Goal: Task Accomplishment & Management: Complete application form

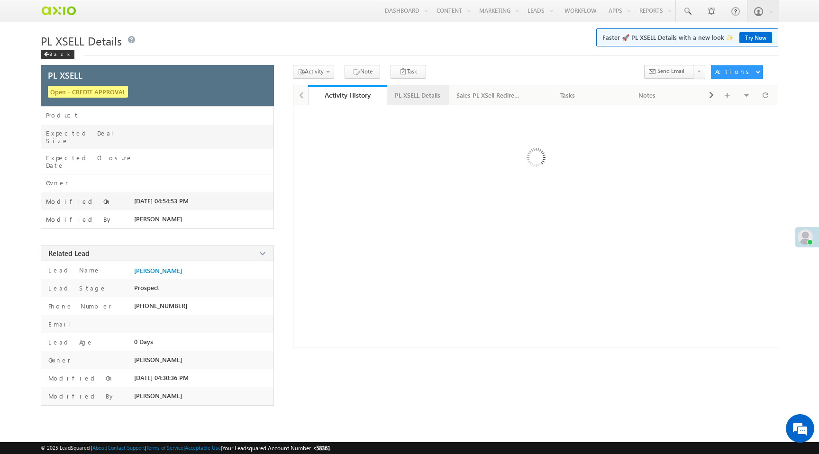
click at [421, 97] on div "PL XSELL Details" at bounding box center [418, 95] width 46 height 11
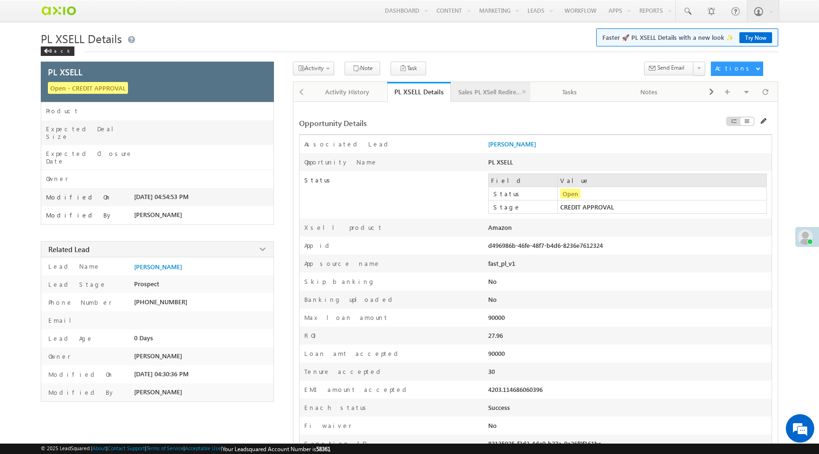
click at [480, 92] on div "Sales PL XSell Redirection" at bounding box center [490, 91] width 64 height 11
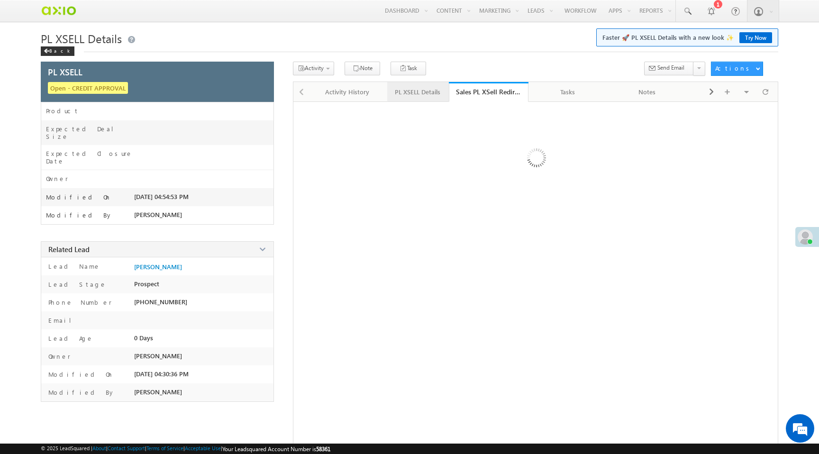
click at [407, 91] on div "PL XSELL Details" at bounding box center [418, 91] width 46 height 11
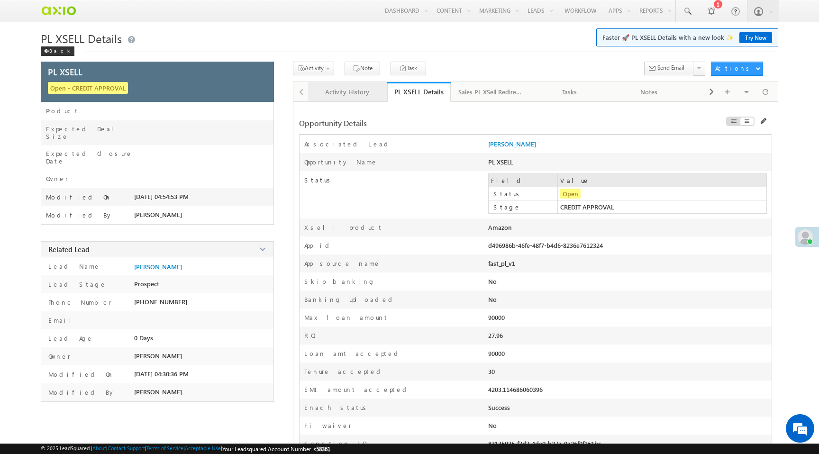
click at [344, 98] on link "Activity History" at bounding box center [348, 92] width 80 height 20
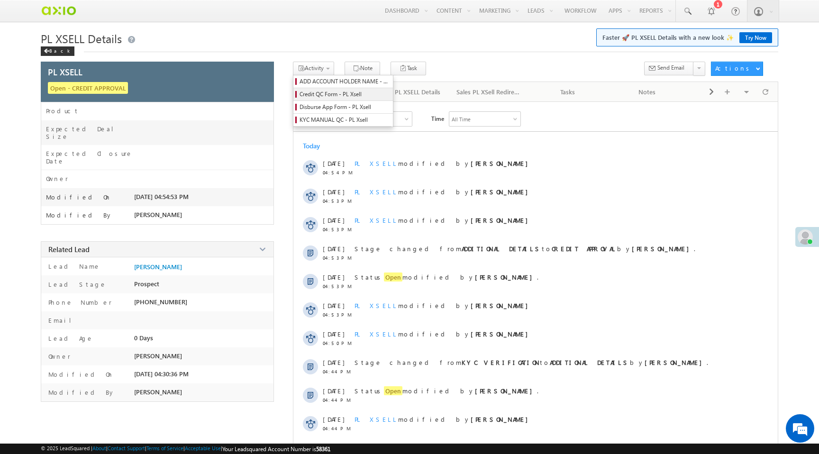
click at [323, 97] on span "Credit QC Form - PL Xsell" at bounding box center [345, 94] width 90 height 9
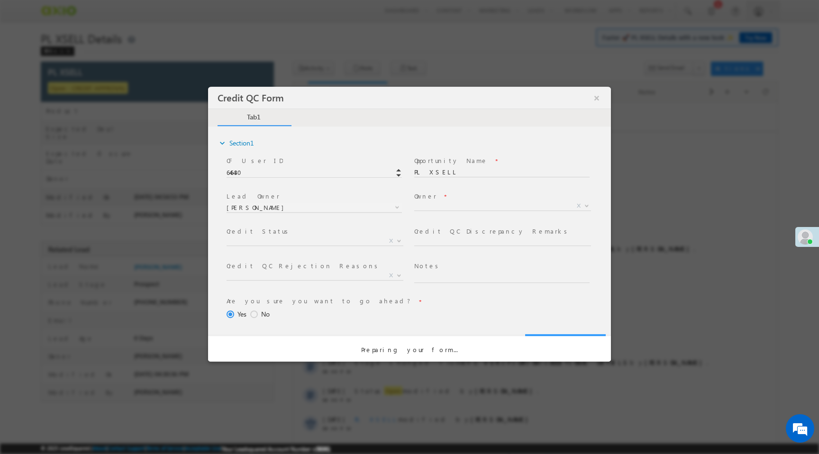
select select "50aed37f-b58e-11ec-8597-0681fe0b10f8"
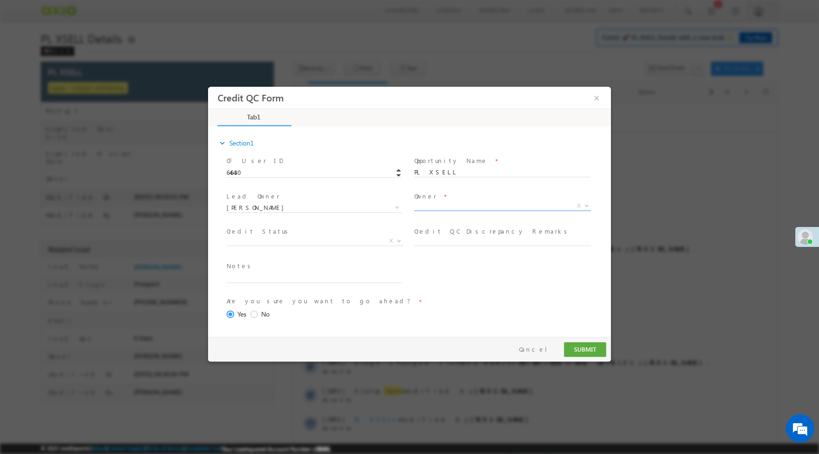
click at [455, 208] on span "X" at bounding box center [502, 205] width 177 height 9
click at [278, 242] on span "X" at bounding box center [315, 241] width 177 height 9
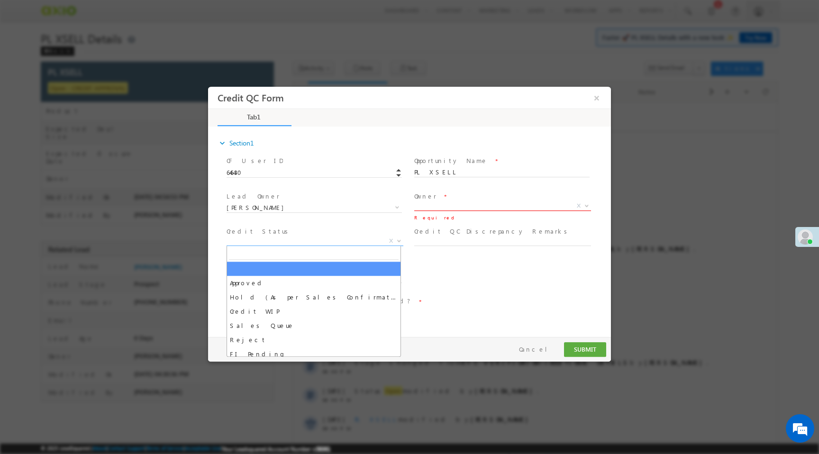
click at [436, 209] on span "X" at bounding box center [502, 205] width 177 height 9
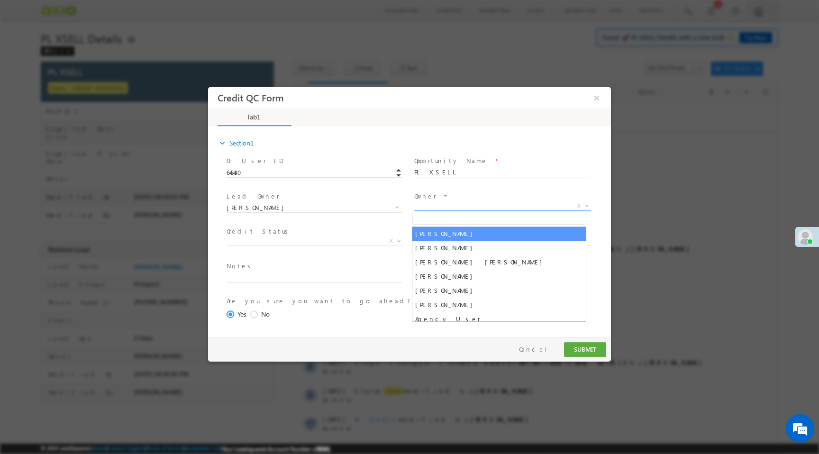
select select "f8849782-a99c-11ec-8597-0681fe0b10f8"
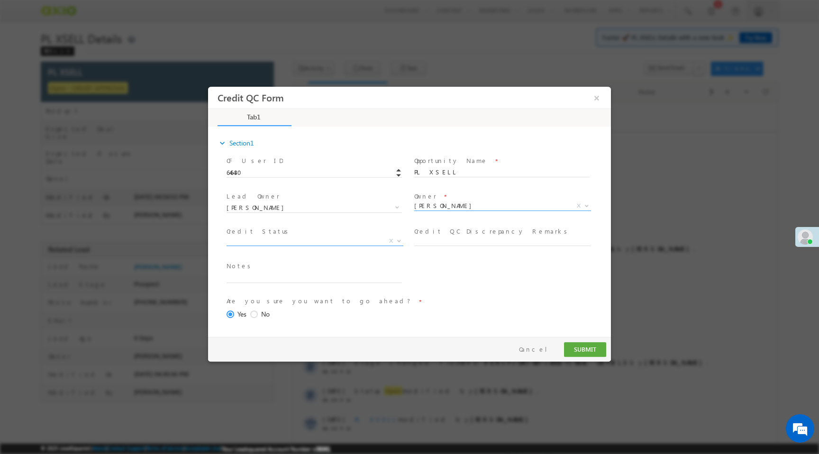
click at [279, 240] on span "X" at bounding box center [315, 241] width 177 height 9
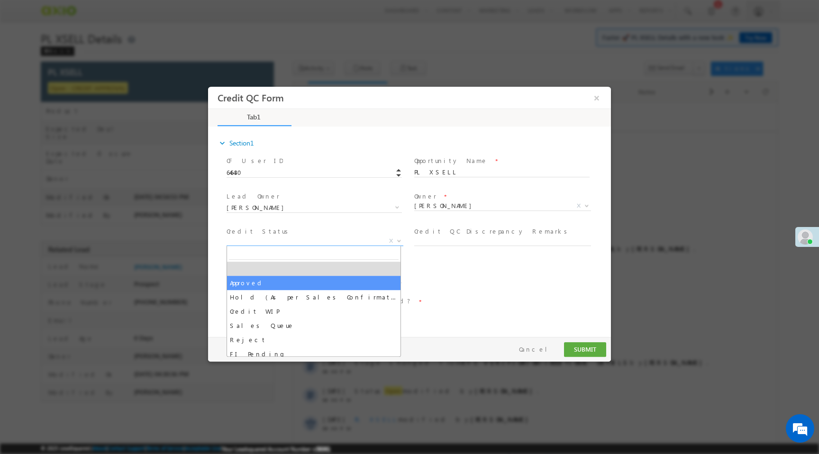
select select "Approved"
select select "NA"
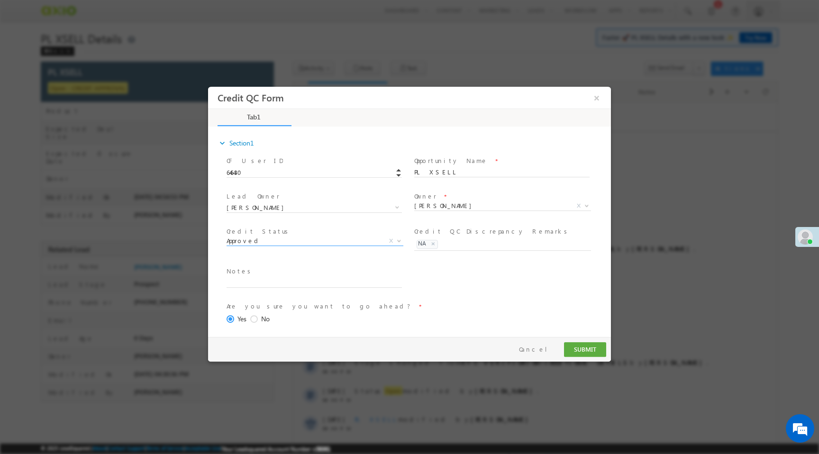
scroll to position [39, 0]
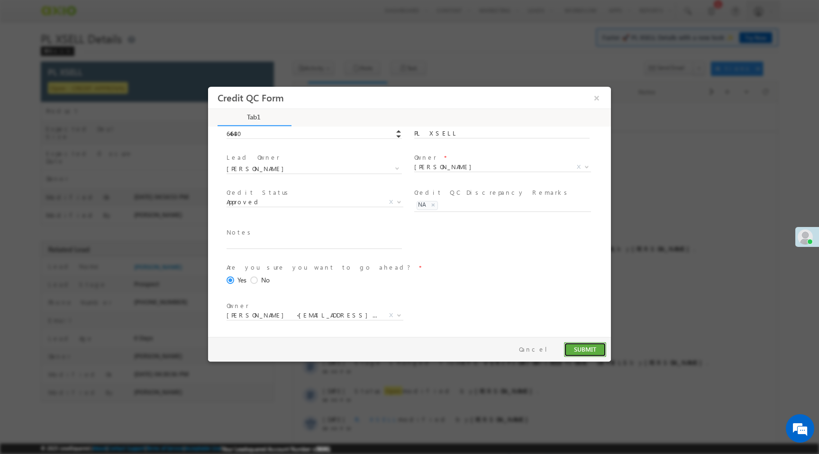
click at [588, 350] on button "SUBMIT" at bounding box center [585, 349] width 42 height 15
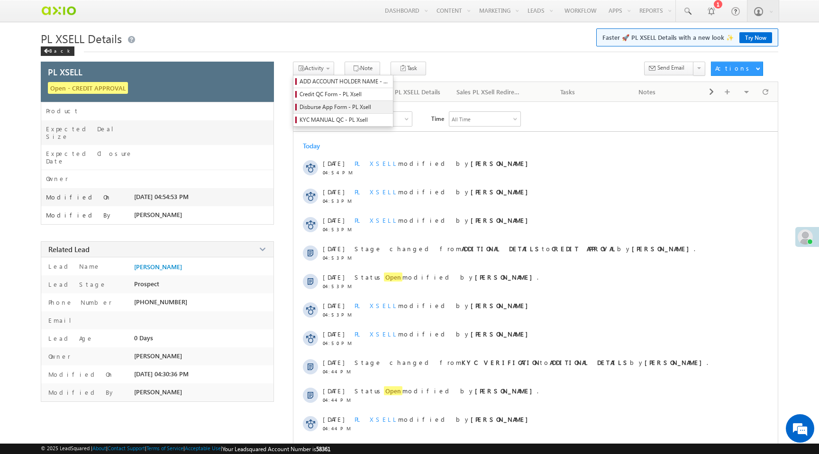
click at [322, 109] on span "Disburse App Form - PL Xsell" at bounding box center [345, 107] width 90 height 9
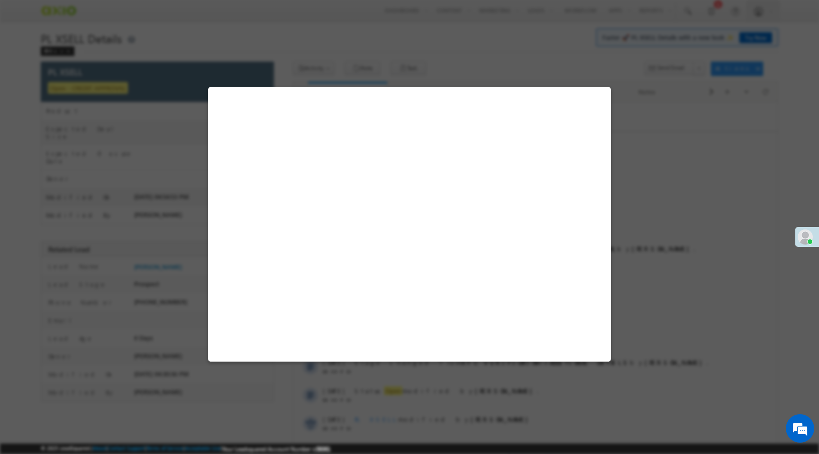
select select "PL XSell Disbursement Initiated"
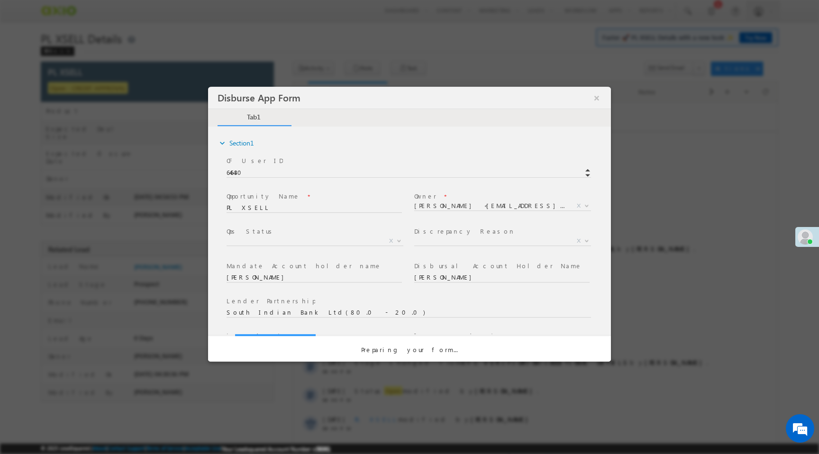
scroll to position [0, 0]
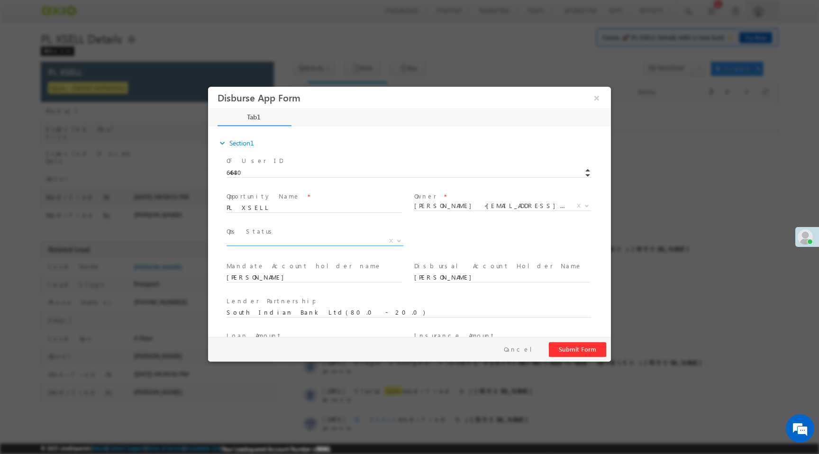
click at [332, 242] on span "X" at bounding box center [315, 241] width 177 height 9
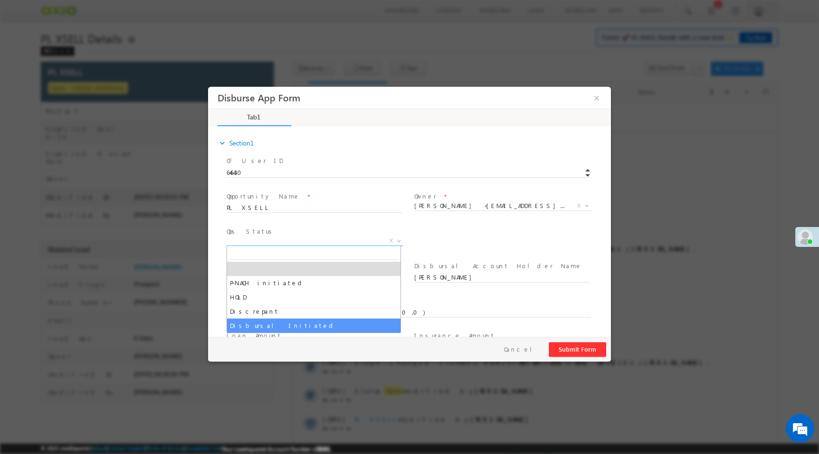
select select "Disbursal Initiated"
select select "NA"
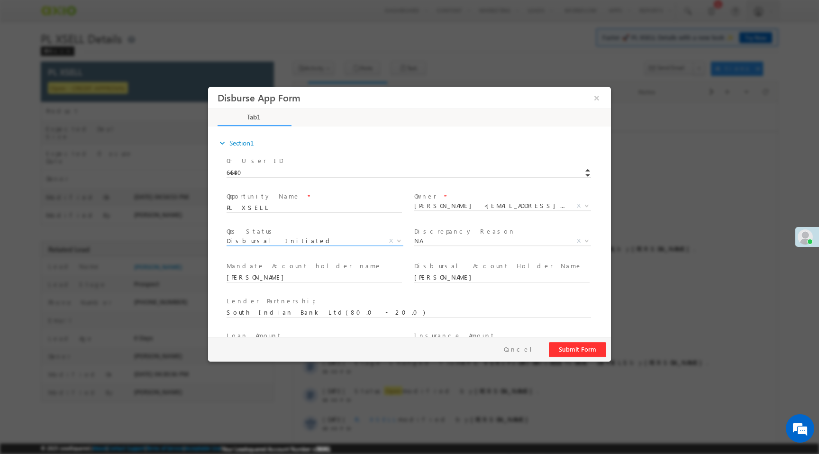
scroll to position [140, 0]
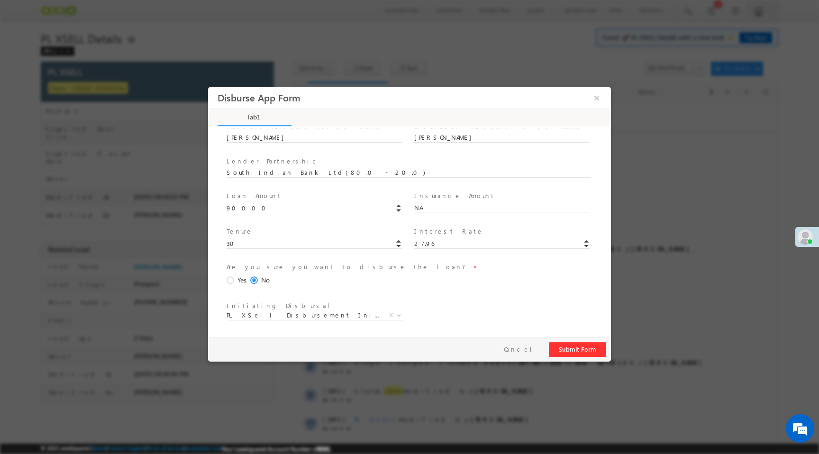
click at [230, 280] on span at bounding box center [232, 280] width 10 height 9
click at [208, 87] on input "Yes" at bounding box center [208, 87] width 0 height 0
click at [573, 347] on button "Submit Form" at bounding box center [577, 349] width 57 height 15
click at [595, 99] on button "×" at bounding box center [597, 98] width 16 height 18
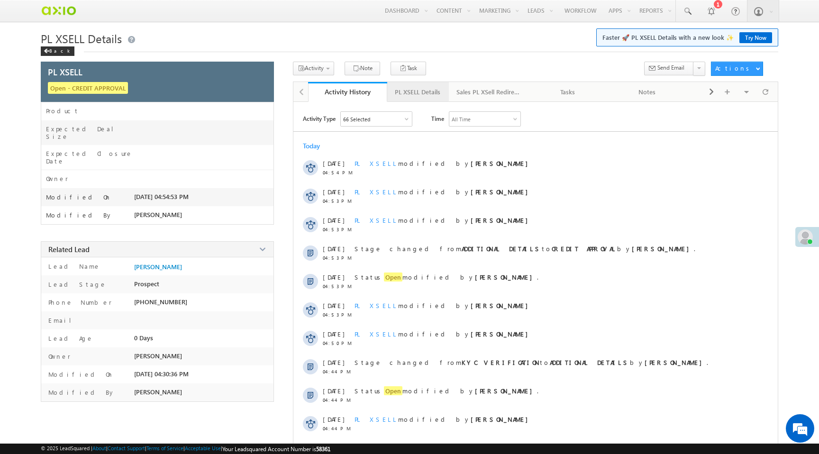
click at [421, 97] on div "PL XSELL Details" at bounding box center [418, 91] width 46 height 11
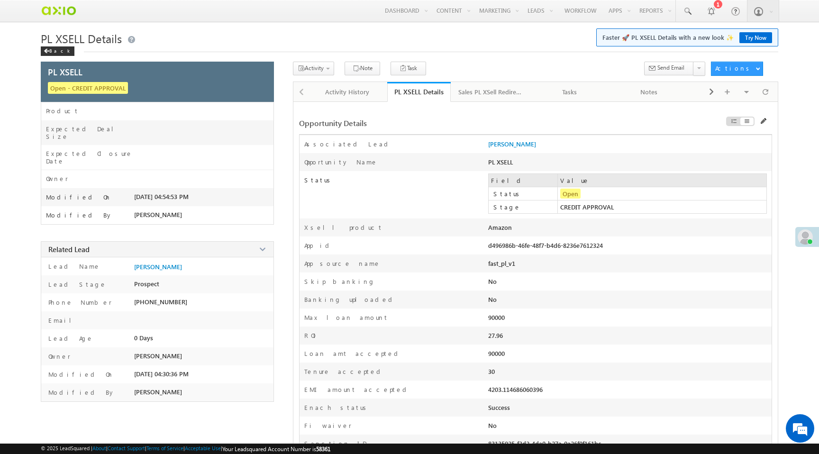
click at [542, 248] on div "d496986b-46fe-48f7-b4d6-8236e7612324" at bounding box center [573, 247] width 170 height 13
copy div "d496986b-46fe-48f7-b4d6-8236e7612324"
click at [764, 93] on span at bounding box center [766, 91] width 6 height 17
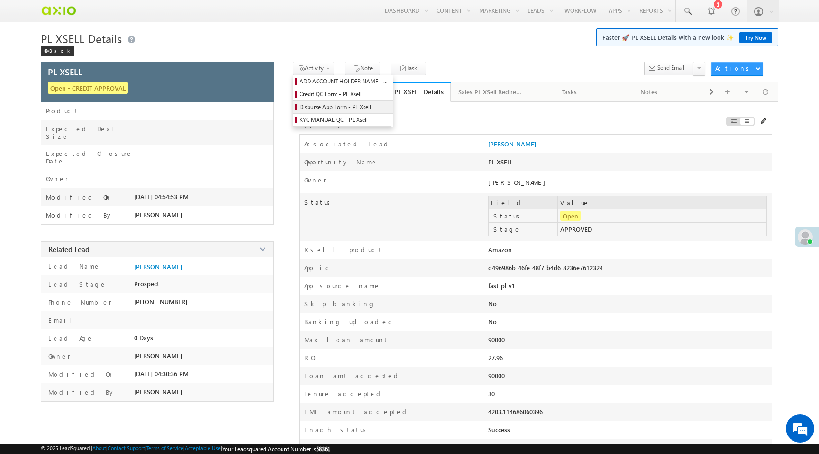
click at [321, 110] on span "Disburse App Form - PL Xsell" at bounding box center [345, 107] width 90 height 9
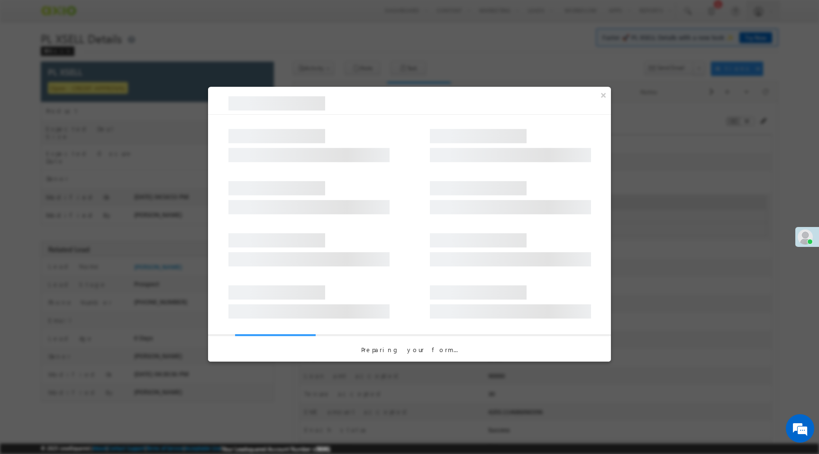
select select "PL XSell Disbursement Initiated"
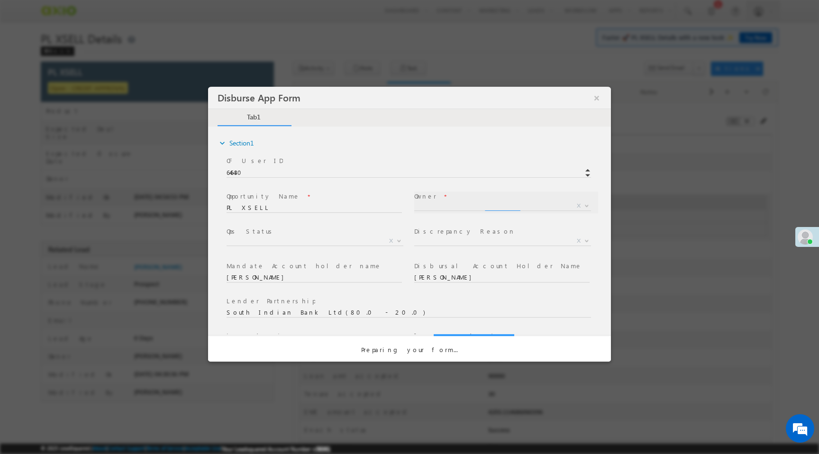
scroll to position [0, 0]
select select "a9bb649e-8900-11ee-aeac-0643ecf67fe6"
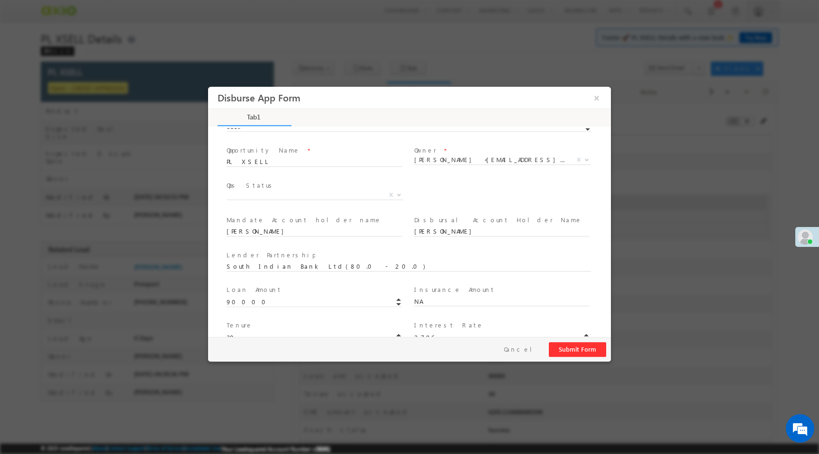
scroll to position [47, 0]
click at [233, 258] on div "Lender Partnership * South Indian Bank Ltd(80.0 - 20.0)" at bounding box center [413, 260] width 373 height 22
